Goal: Transaction & Acquisition: Book appointment/travel/reservation

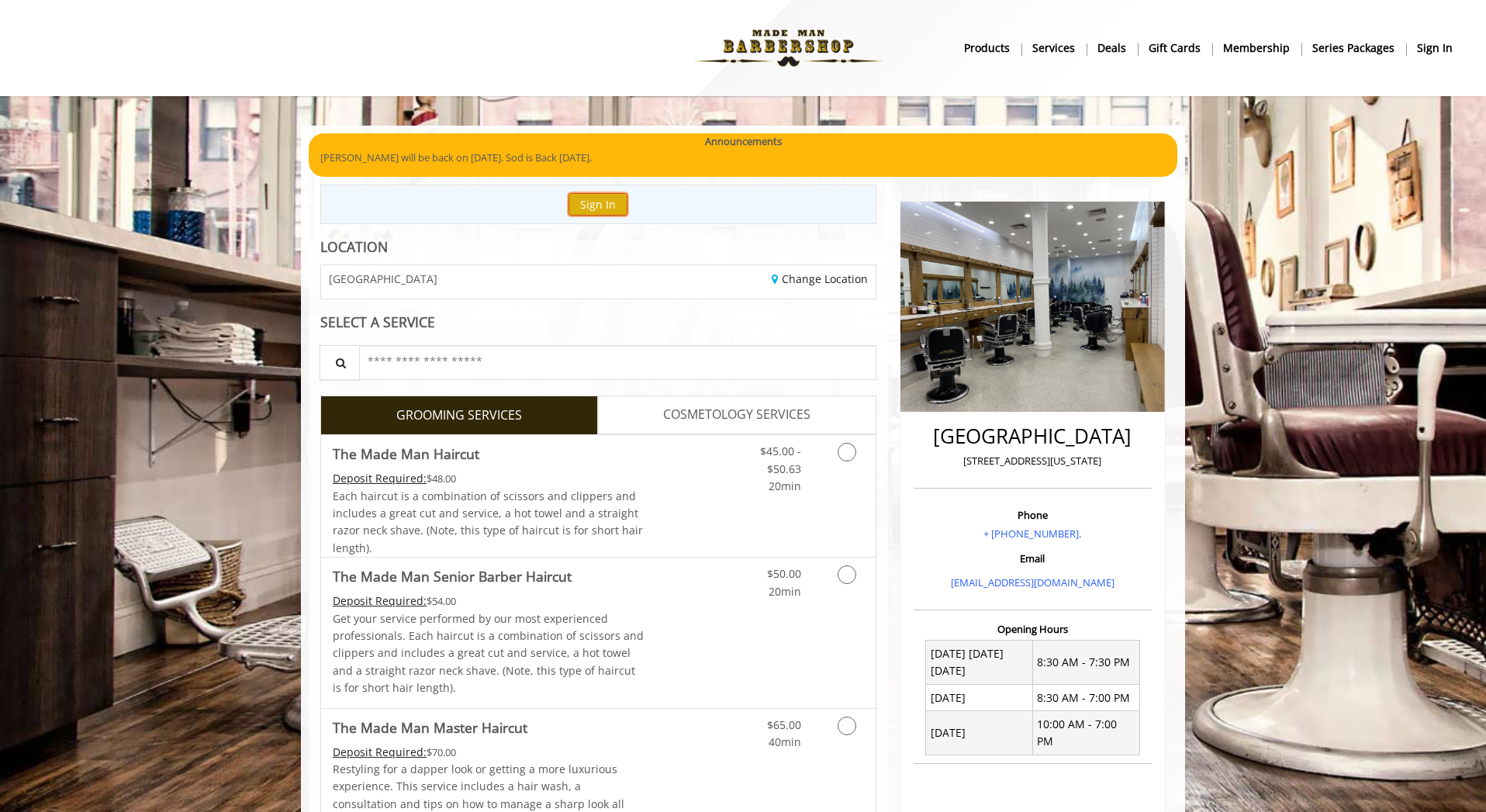
click at [601, 202] on button "Sign In" at bounding box center [598, 204] width 59 height 23
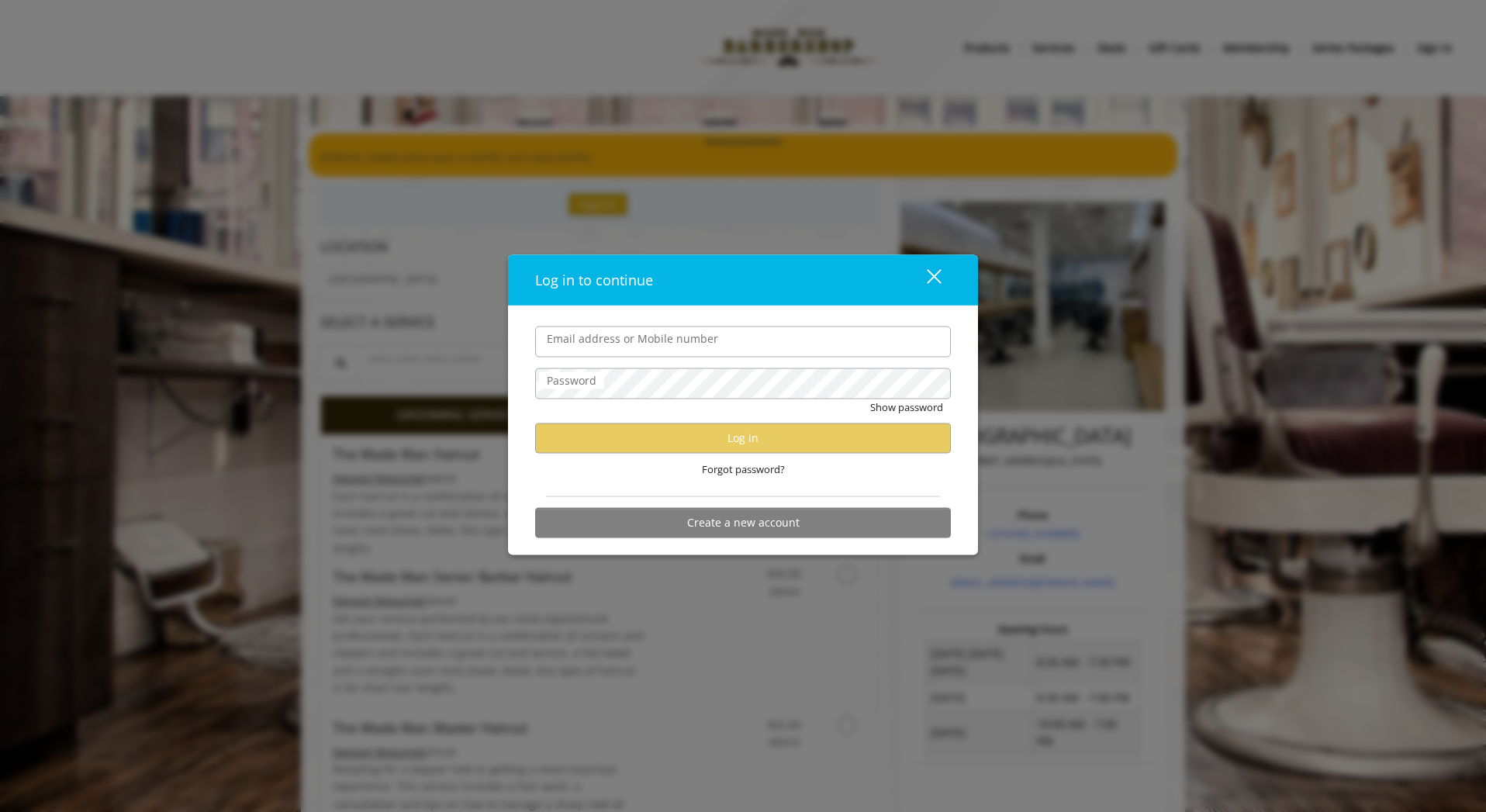
type input "**********"
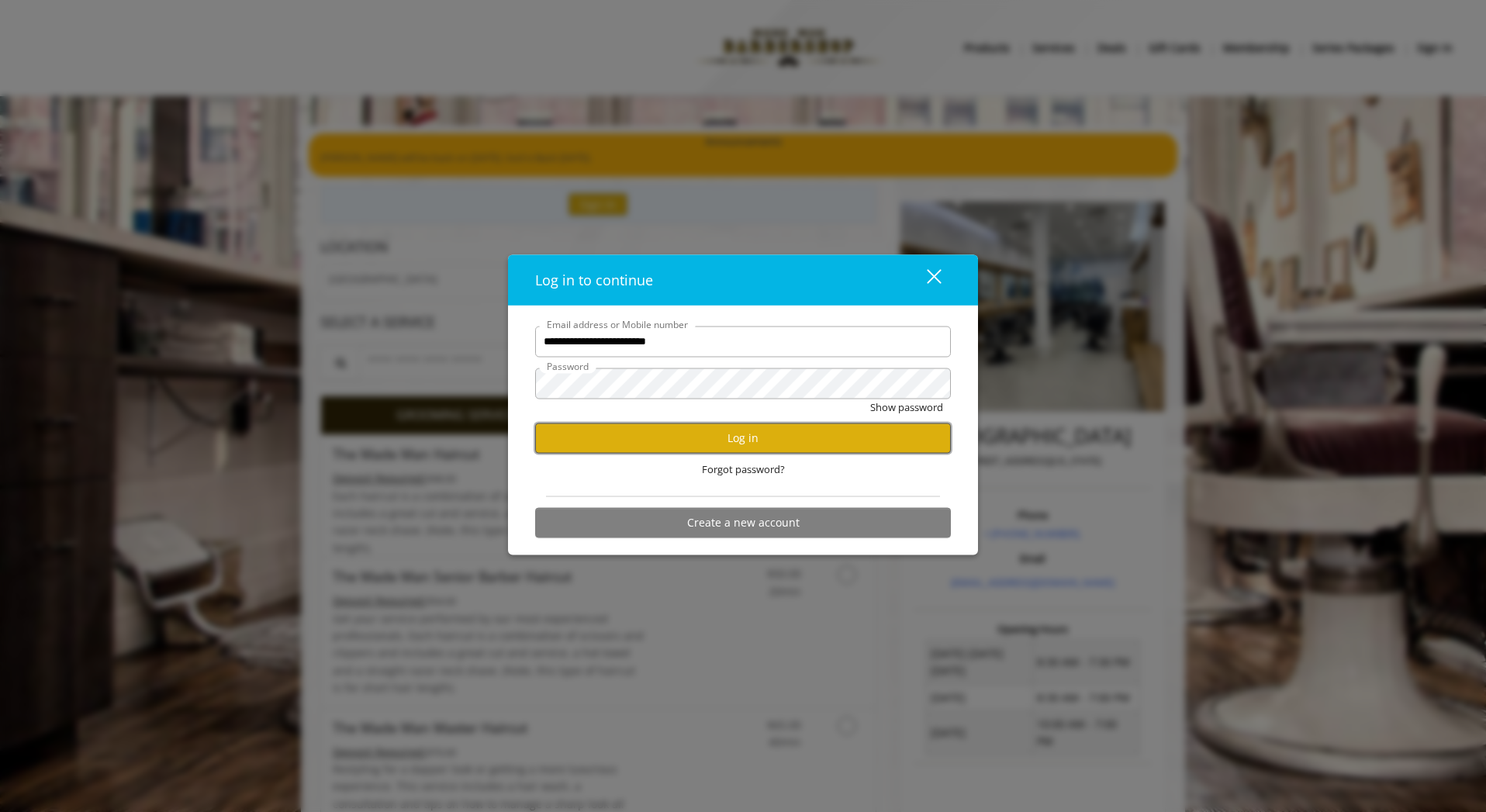
click at [709, 440] on button "Log in" at bounding box center [743, 437] width 416 height 30
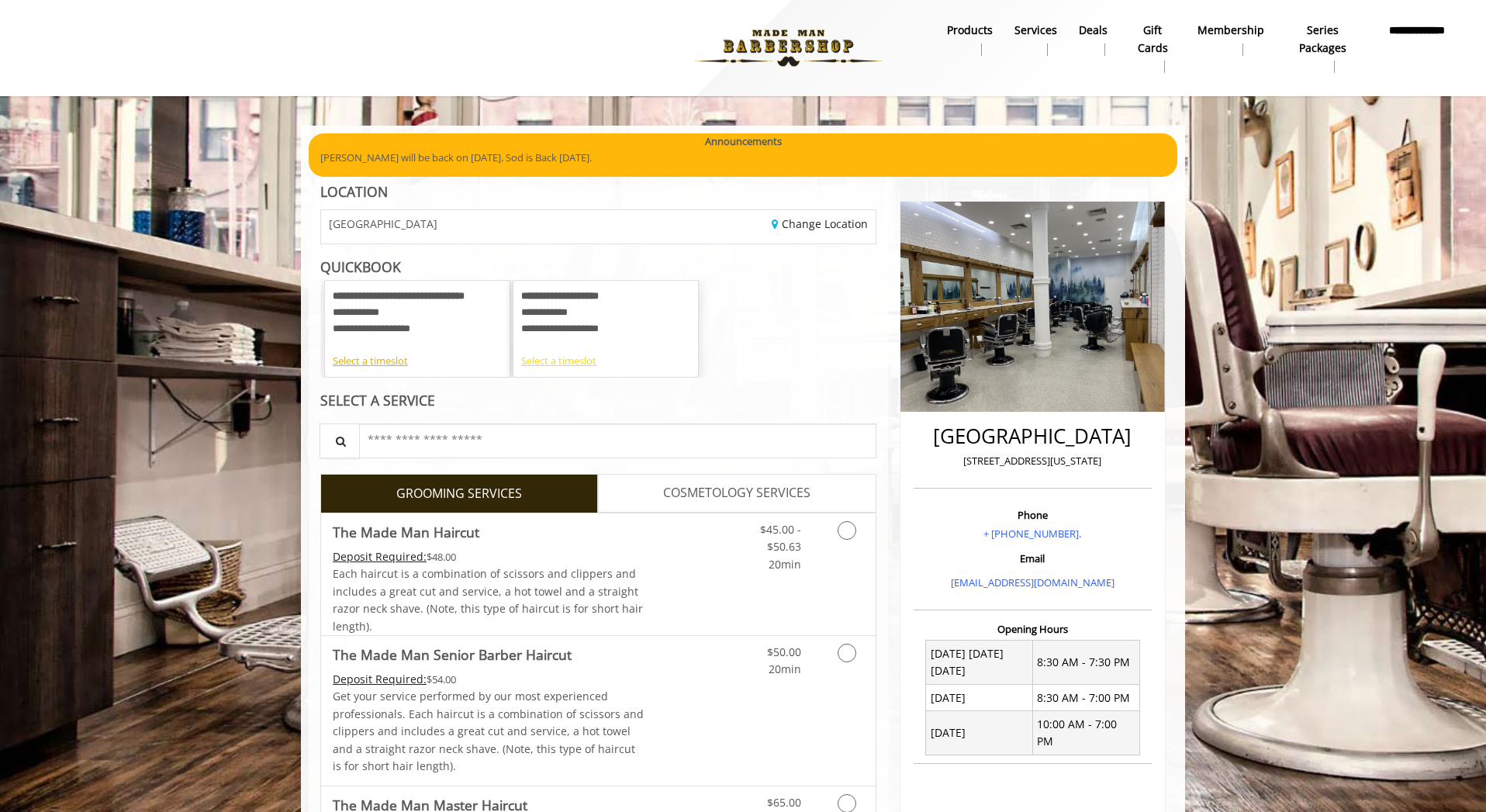
click at [566, 364] on div "Select a timeslot" at bounding box center [605, 361] width 169 height 16
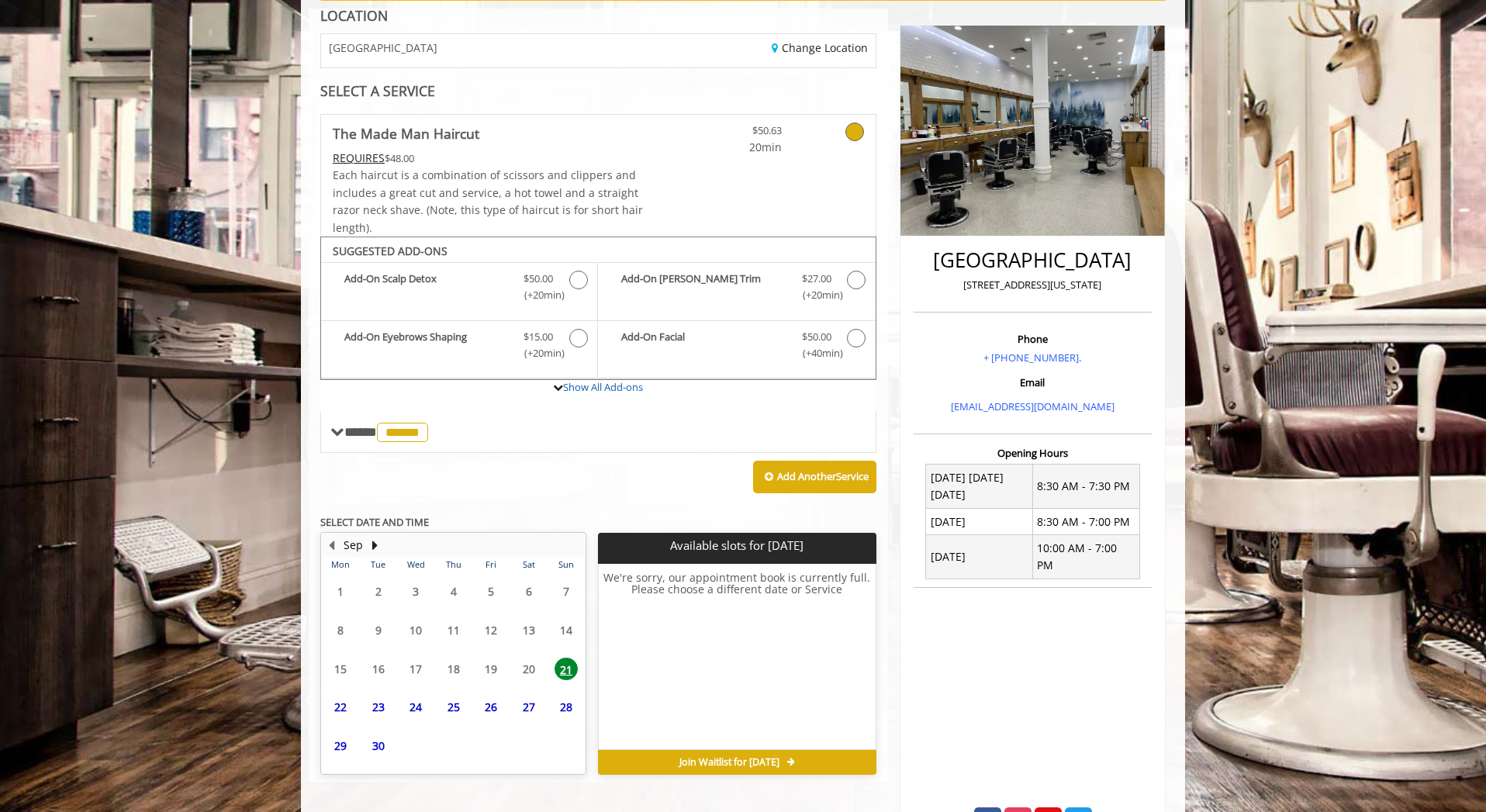
scroll to position [176, 0]
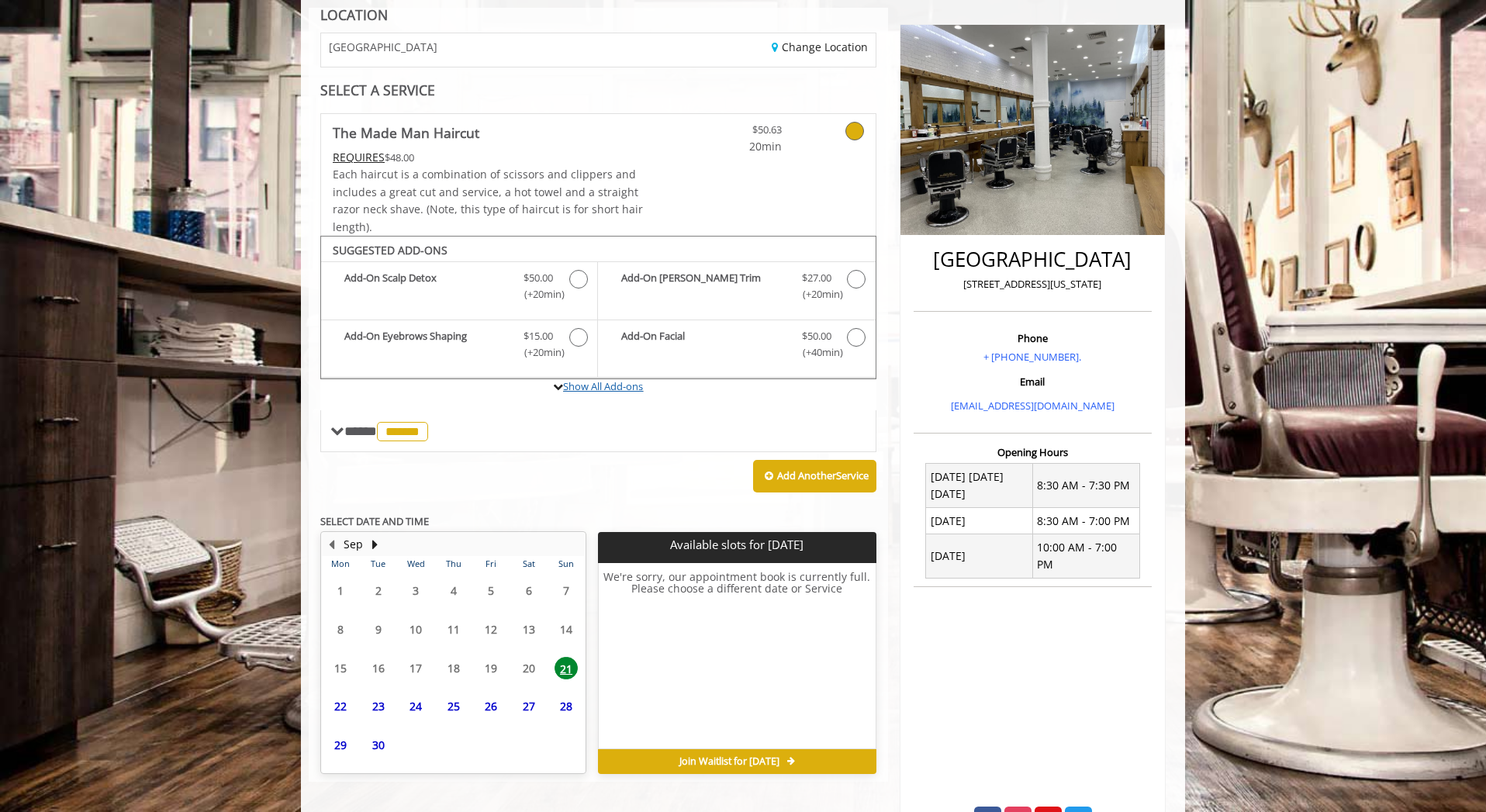
click at [612, 390] on link "Show All Add-ons" at bounding box center [603, 386] width 80 height 14
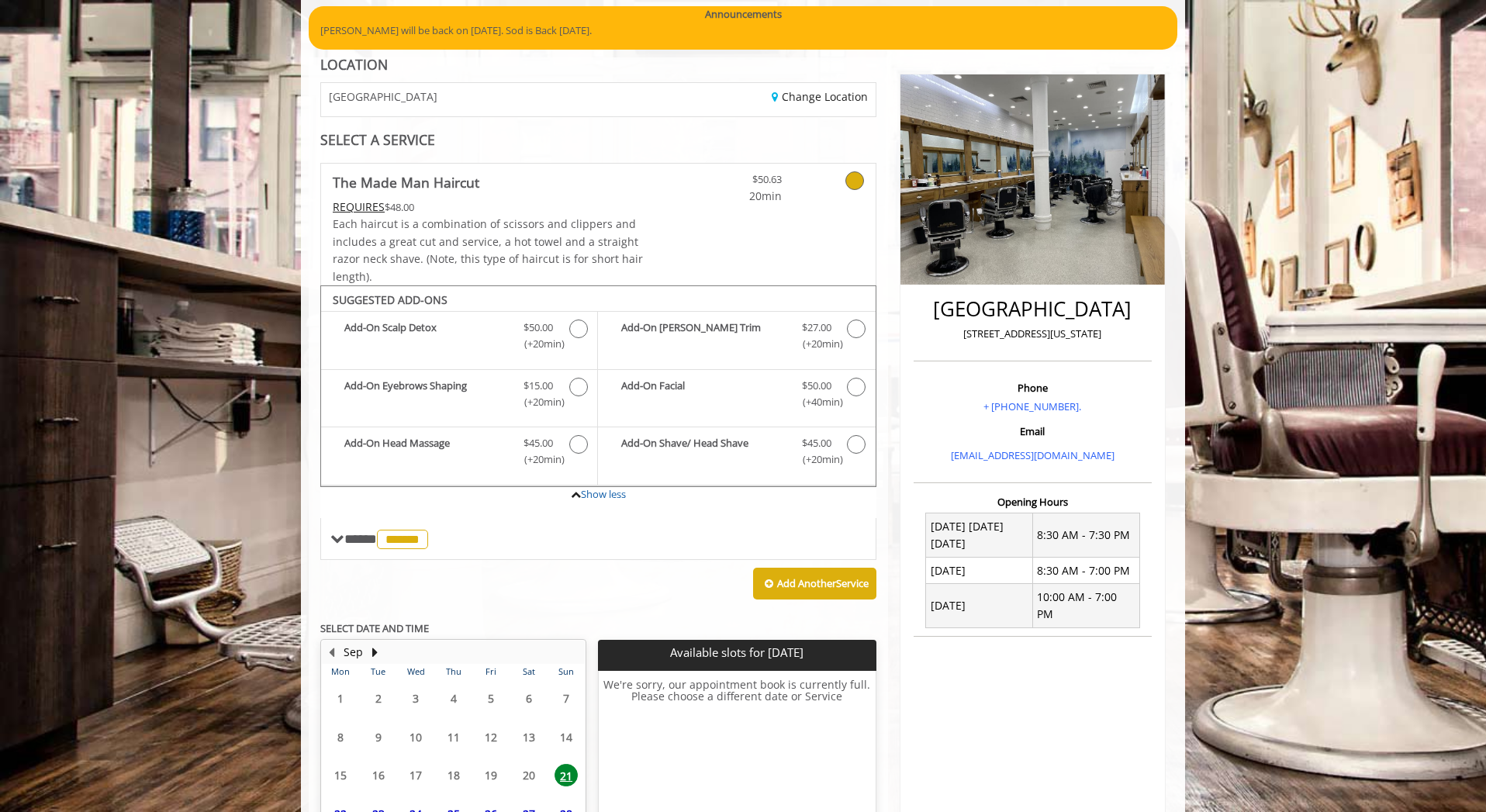
scroll to position [119, 0]
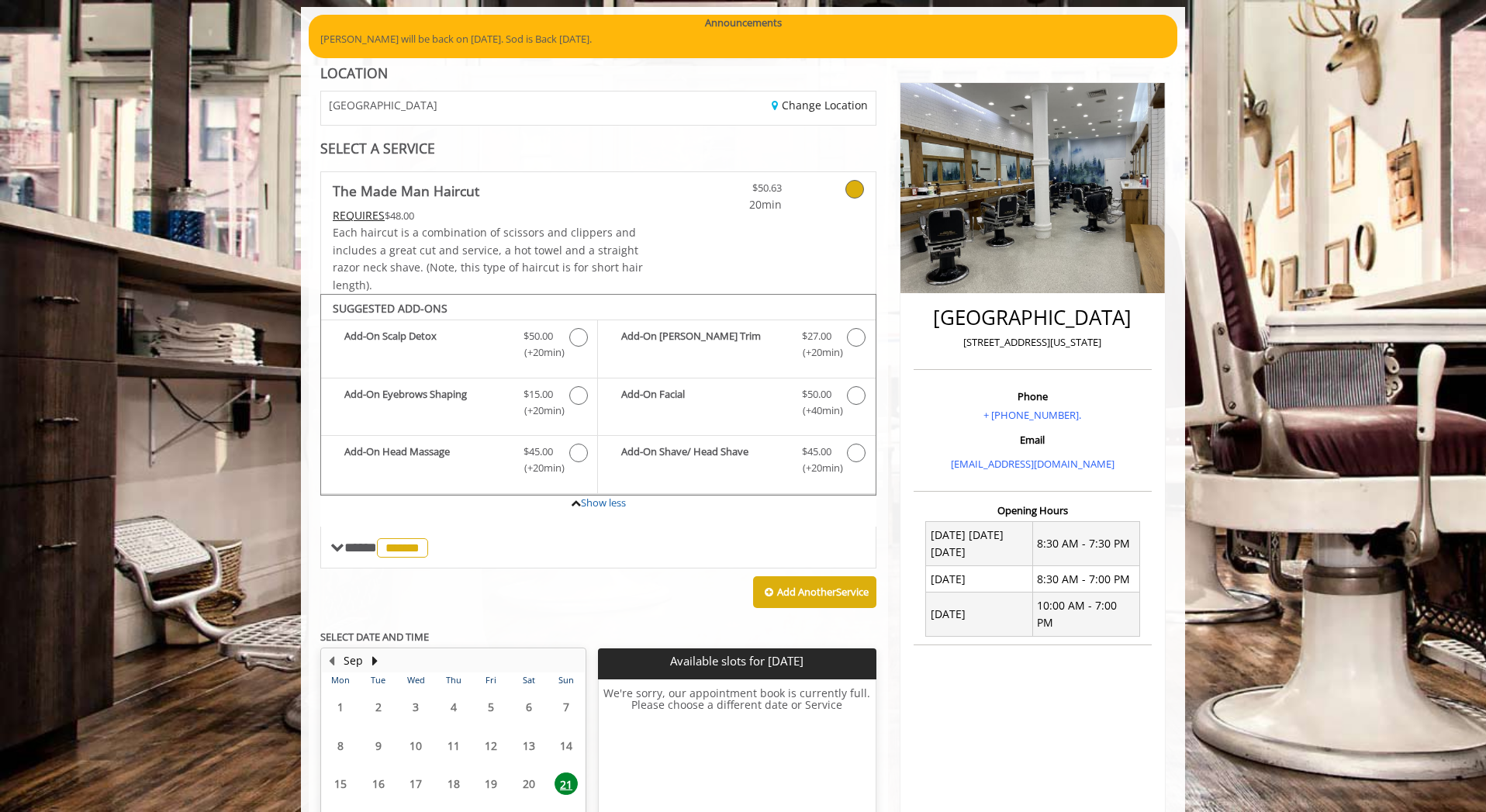
click at [861, 191] on icon at bounding box center [854, 189] width 18 height 18
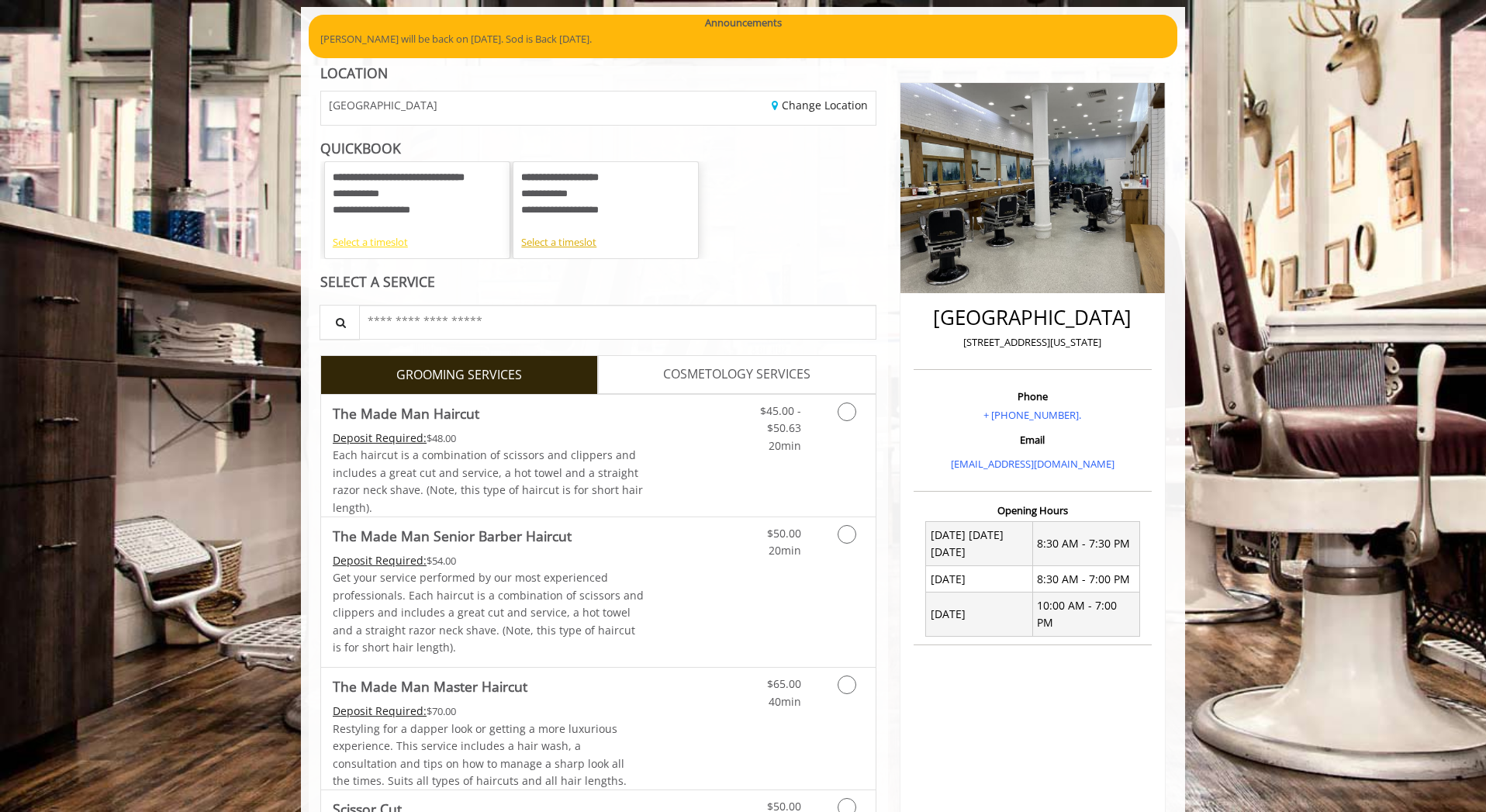
click at [370, 242] on div "Select a timeslot" at bounding box center [417, 242] width 169 height 16
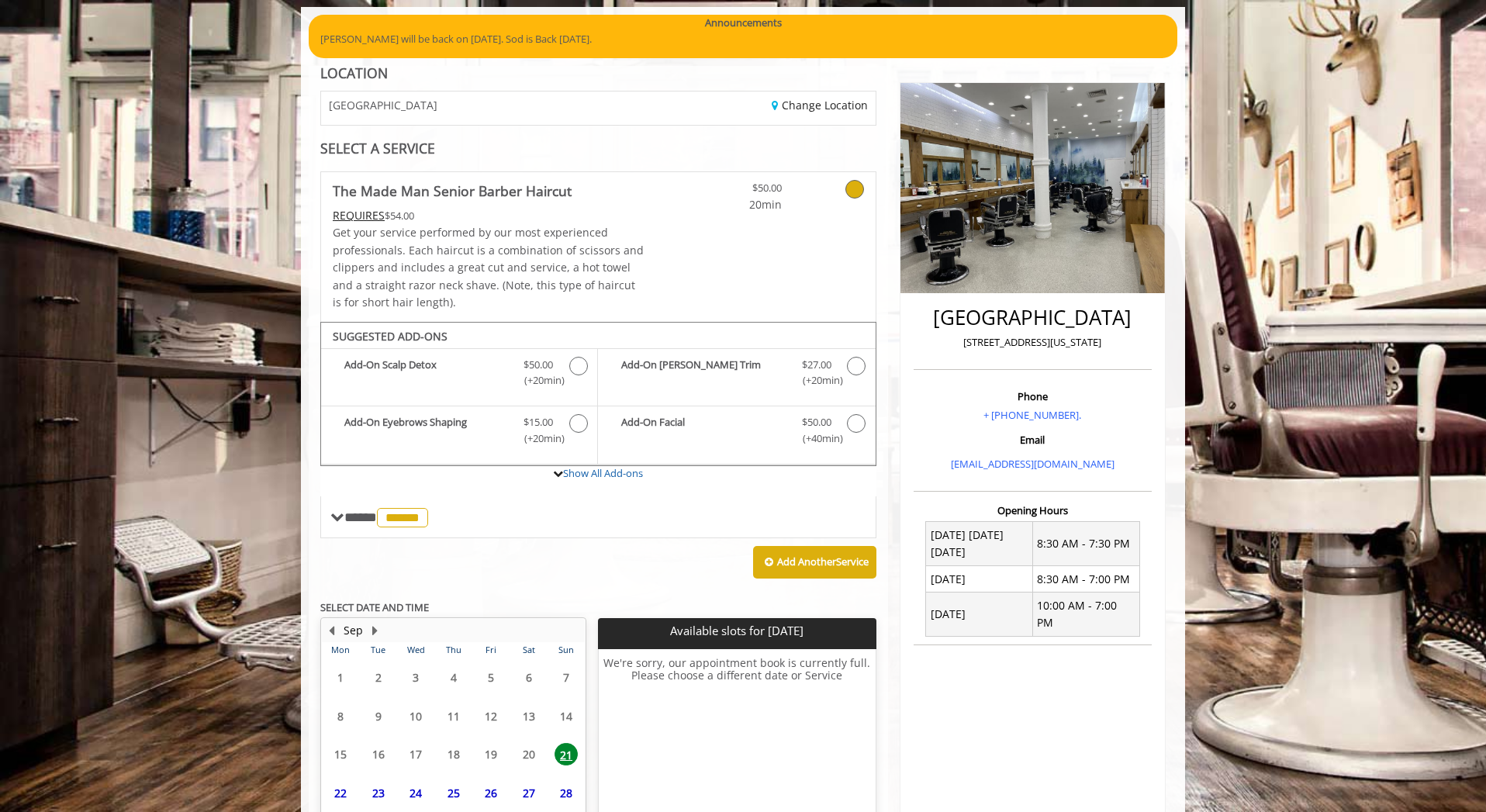
scroll to position [228, 0]
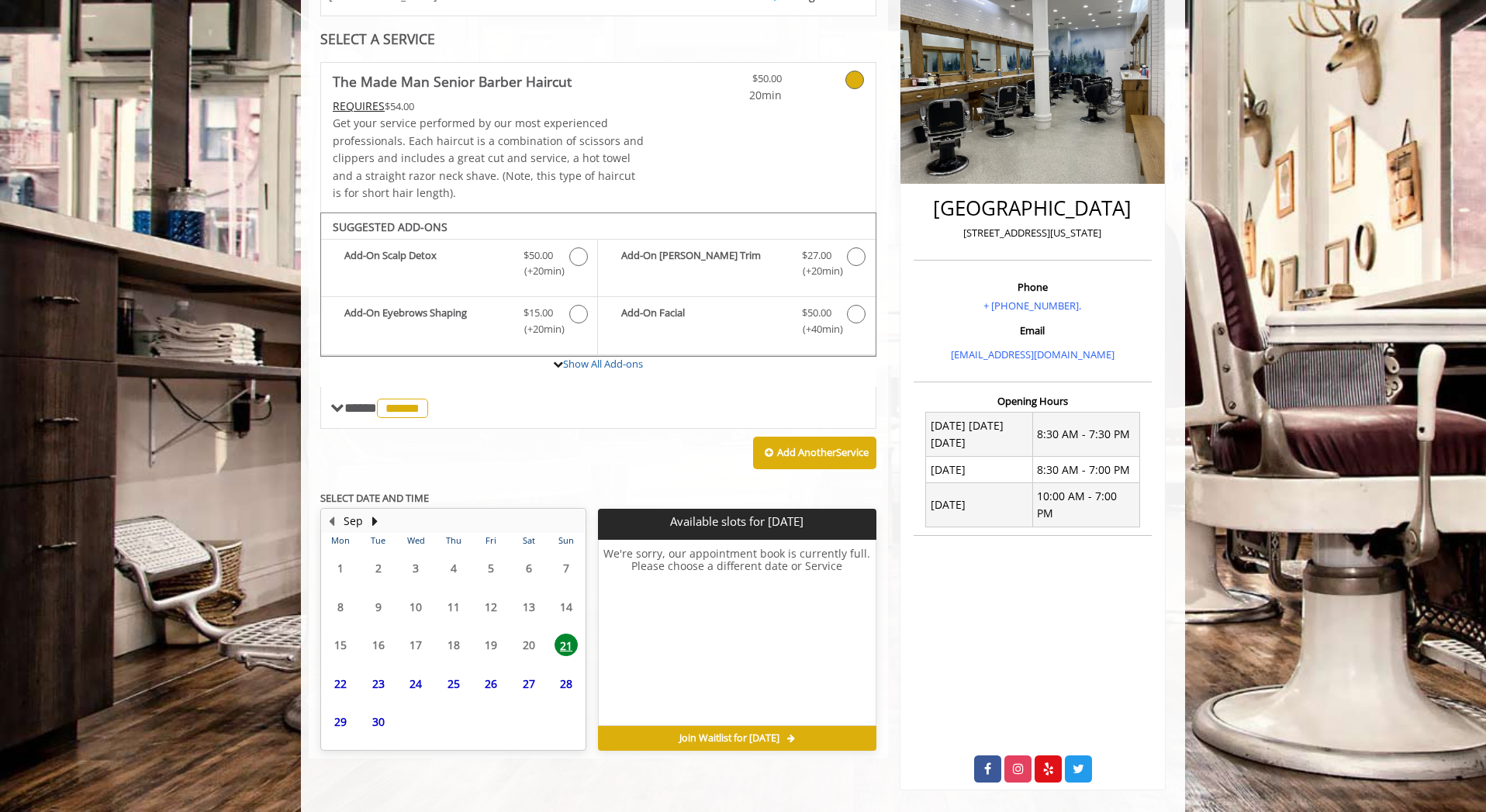
click at [495, 686] on span "26" at bounding box center [490, 683] width 23 height 23
click at [461, 681] on span "25" at bounding box center [453, 683] width 23 height 23
click at [424, 684] on span "24" at bounding box center [415, 683] width 23 height 23
click at [385, 685] on span "23" at bounding box center [378, 683] width 23 height 23
click at [339, 687] on span "22" at bounding box center [340, 683] width 23 height 23
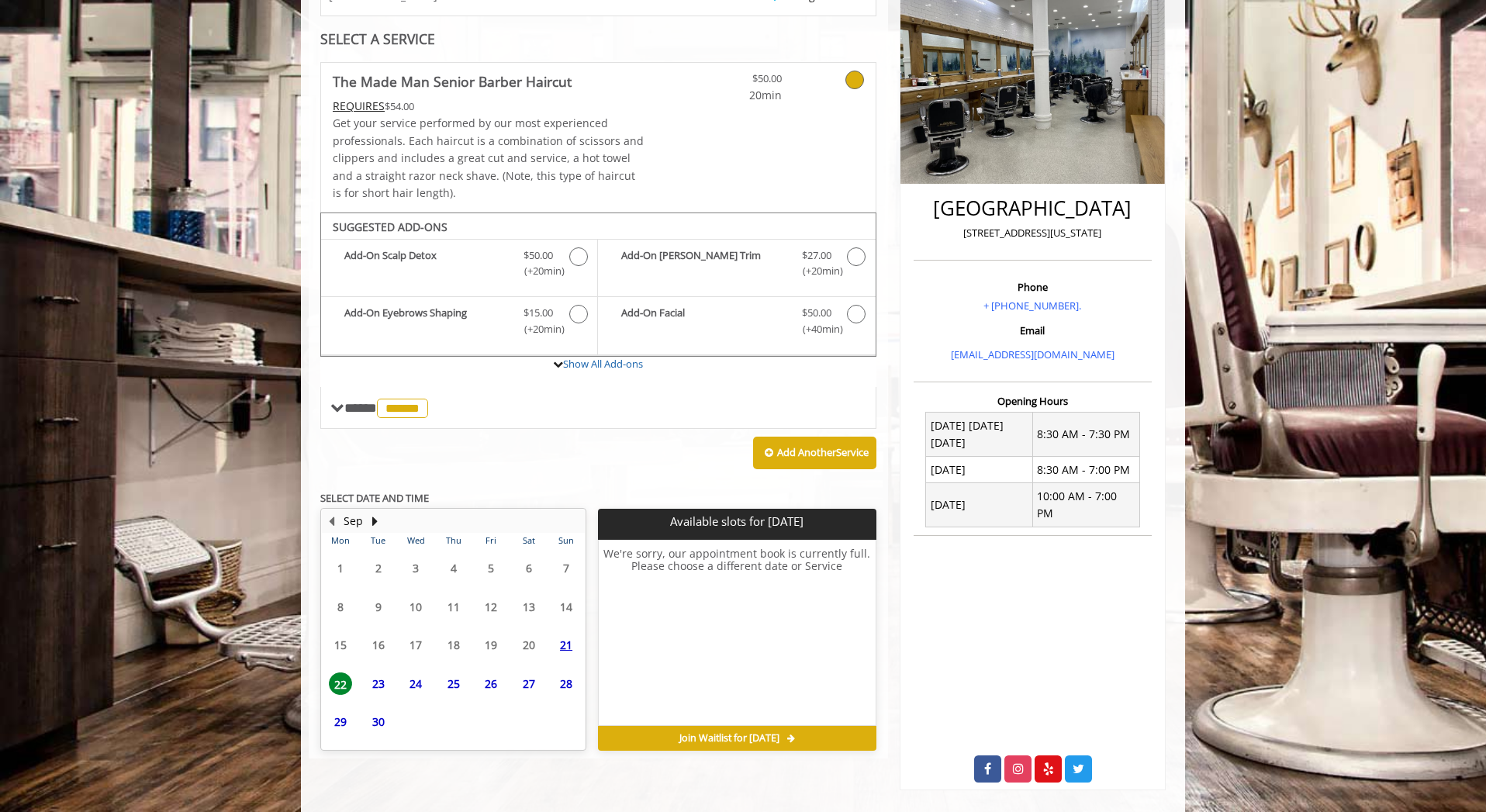
click at [380, 724] on span "30" at bounding box center [378, 721] width 23 height 23
